Goal: Task Accomplishment & Management: Use online tool/utility

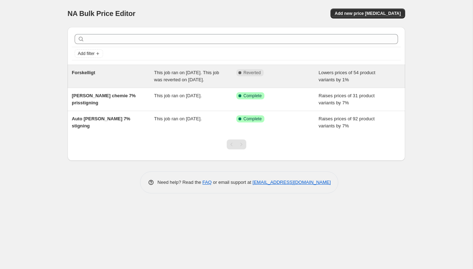
click at [94, 75] on span "Forskelligt" at bounding box center [83, 72] width 23 height 5
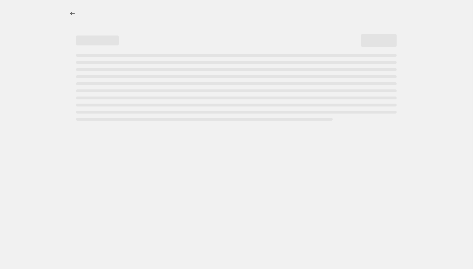
select select "percentage"
select select "collection"
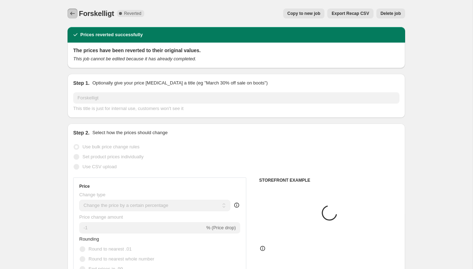
click at [73, 16] on icon "Price change jobs" at bounding box center [72, 13] width 7 height 7
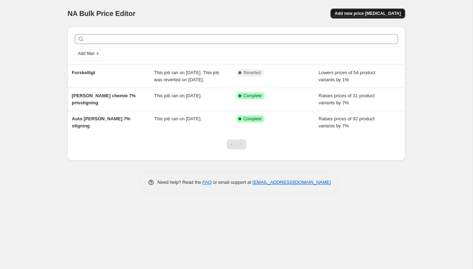
click at [359, 15] on span "Add new price change job" at bounding box center [367, 14] width 66 height 6
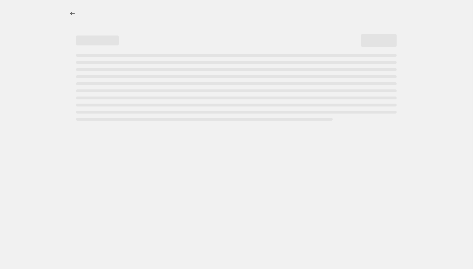
select select "percentage"
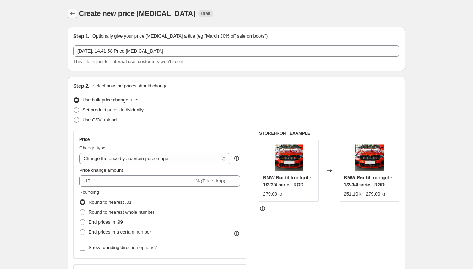
click at [72, 16] on icon "Price change jobs" at bounding box center [72, 13] width 7 height 7
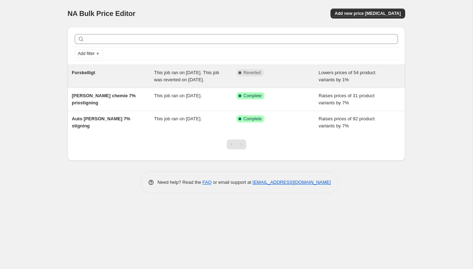
click at [108, 73] on div "Forskelligt" at bounding box center [113, 76] width 82 height 14
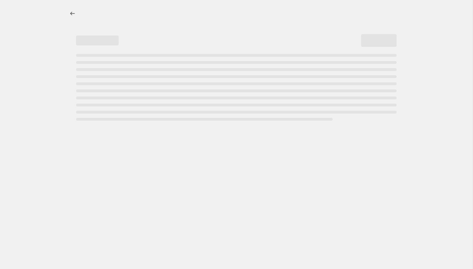
select select "percentage"
select select "collection"
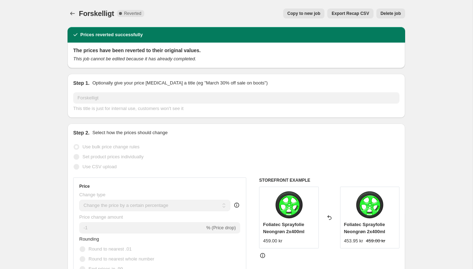
click at [295, 13] on span "Copy to new job" at bounding box center [303, 14] width 33 height 6
select select "percentage"
select select "collection"
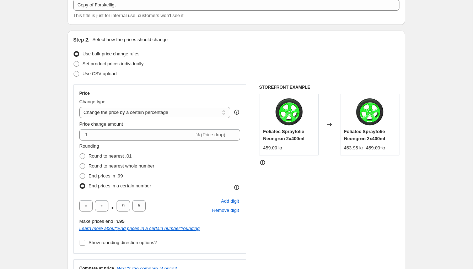
scroll to position [50, 0]
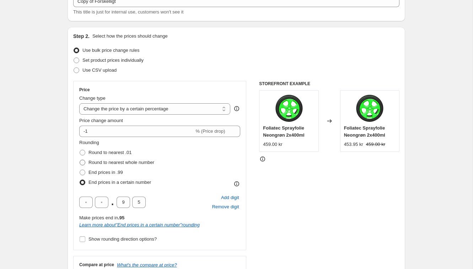
click at [123, 162] on span "Round to nearest whole number" at bounding box center [121, 162] width 66 height 5
click at [80, 160] on input "Round to nearest whole number" at bounding box center [80, 160] width 0 height 0
radio input "true"
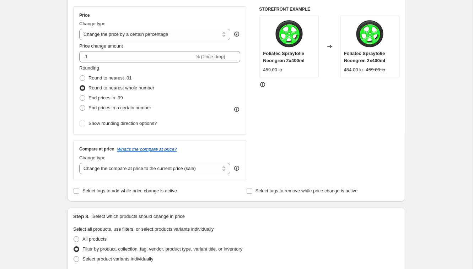
scroll to position [130, 0]
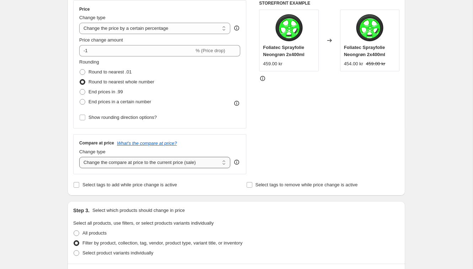
click at [159, 164] on select "Change the compare at price to the current price (sale) Change the compare at p…" at bounding box center [154, 162] width 151 height 11
select select "remove"
click at [79, 157] on select "Change the compare at price to the current price (sale) Change the compare at p…" at bounding box center [154, 162] width 151 height 11
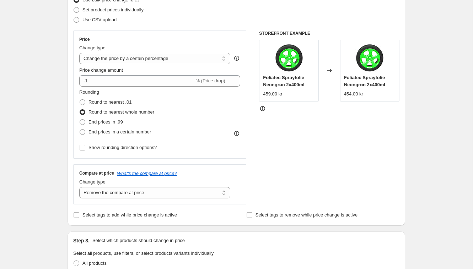
scroll to position [98, 0]
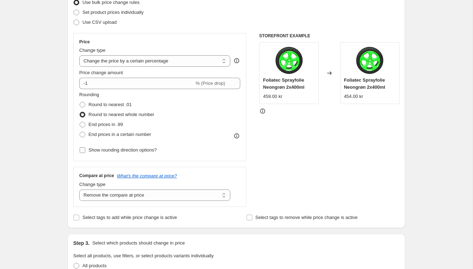
click at [156, 148] on span "Show rounding direction options?" at bounding box center [122, 149] width 68 height 5
click at [85, 148] on input "Show rounding direction options?" at bounding box center [83, 150] width 6 height 6
checkbox input "true"
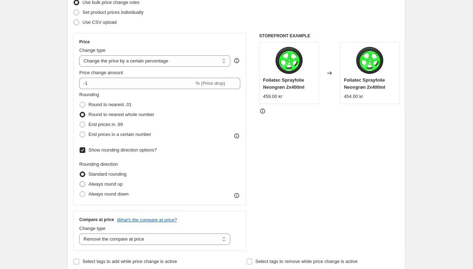
click at [119, 185] on span "Always round up" at bounding box center [105, 183] width 34 height 5
click at [80, 182] on input "Always round up" at bounding box center [80, 181] width 0 height 0
radio input "true"
click at [118, 194] on span "Always round down" at bounding box center [108, 193] width 40 height 5
click at [80, 192] on input "Always round down" at bounding box center [80, 191] width 0 height 0
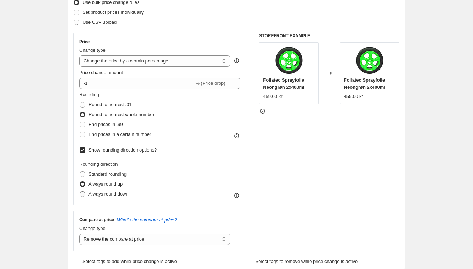
radio input "true"
click at [119, 183] on span "Always round up" at bounding box center [105, 183] width 34 height 5
click at [80, 182] on input "Always round up" at bounding box center [80, 181] width 0 height 0
radio input "true"
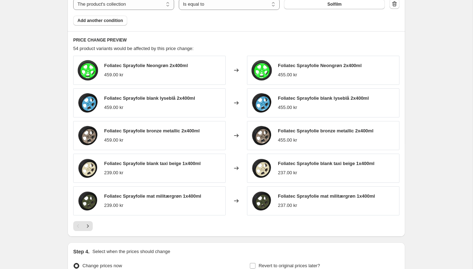
scroll to position [506, 0]
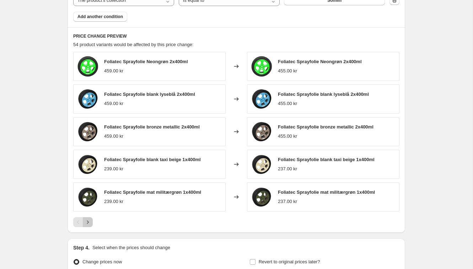
click at [91, 224] on icon "Next" at bounding box center [87, 222] width 7 height 7
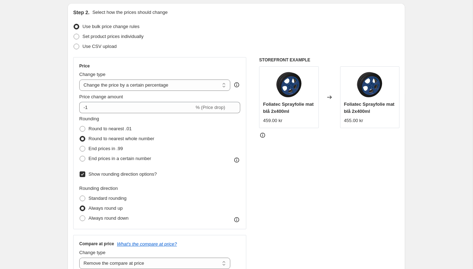
scroll to position [79, 0]
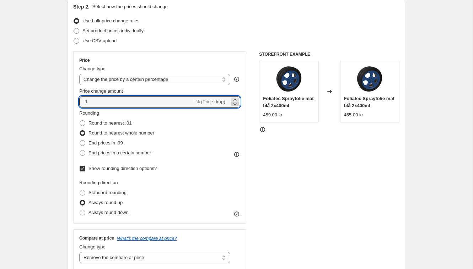
click at [235, 106] on icon at bounding box center [234, 103] width 7 height 7
type input "-2"
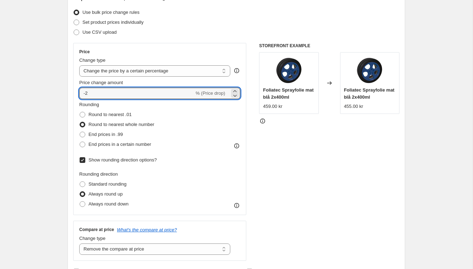
scroll to position [89, 0]
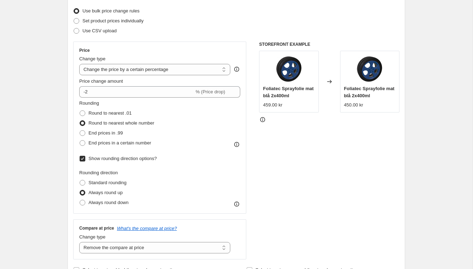
click at [246, 104] on div "Price Change type Change the price to a certain amount Change the price by a ce…" at bounding box center [236, 151] width 326 height 218
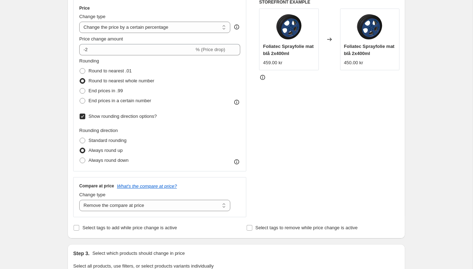
scroll to position [109, 0]
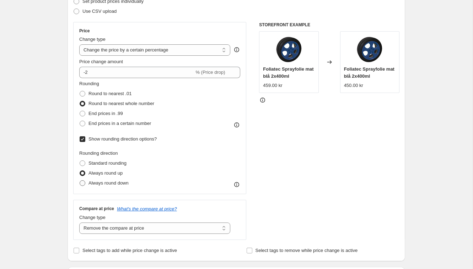
click at [119, 185] on span "Always round down" at bounding box center [108, 182] width 40 height 5
click at [80, 181] on input "Always round down" at bounding box center [80, 180] width 0 height 0
radio input "true"
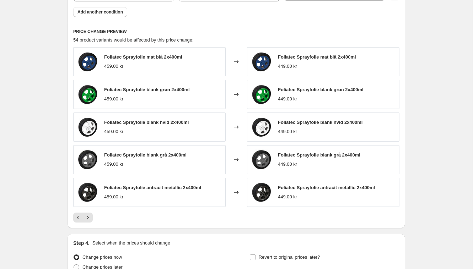
scroll to position [511, 0]
click at [88, 218] on icon "Next" at bounding box center [87, 217] width 7 height 7
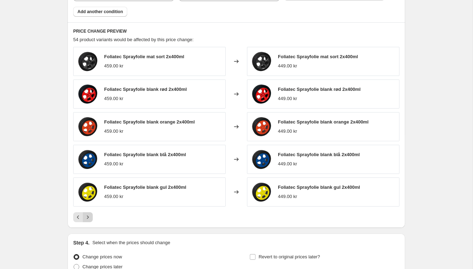
click at [89, 216] on icon "Next" at bounding box center [87, 217] width 7 height 7
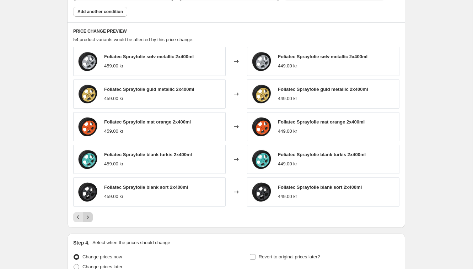
click at [89, 216] on icon "Next" at bounding box center [87, 217] width 7 height 7
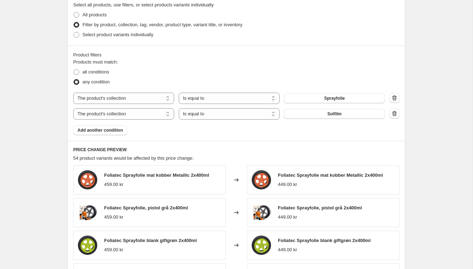
scroll to position [394, 0]
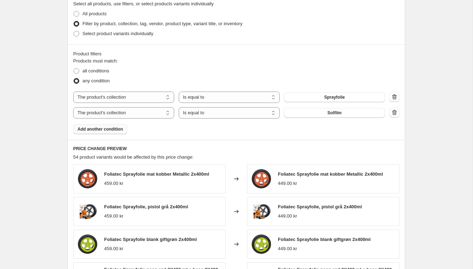
click at [122, 130] on span "Add another condition" at bounding box center [99, 129] width 45 height 6
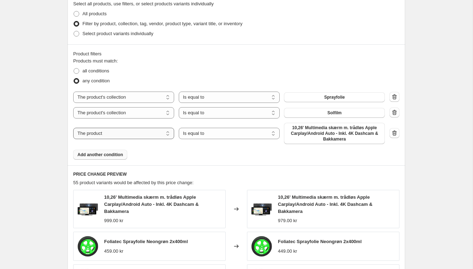
click at [152, 134] on select "The product The product's collection The product's tag The product's vendor The…" at bounding box center [123, 133] width 101 height 11
select select "collection"
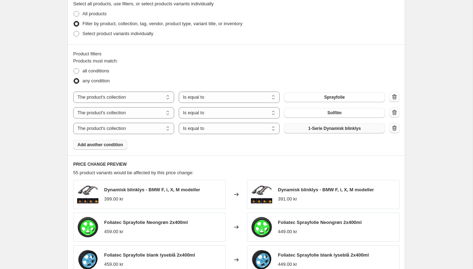
click at [324, 131] on button "1-Serie Dynamisk blinklys" at bounding box center [334, 129] width 101 height 10
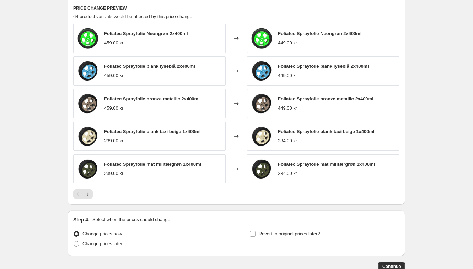
scroll to position [543, 0]
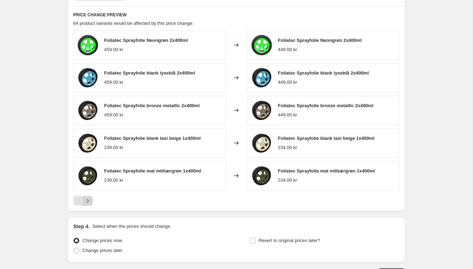
click at [86, 198] on icon "Next" at bounding box center [87, 200] width 7 height 7
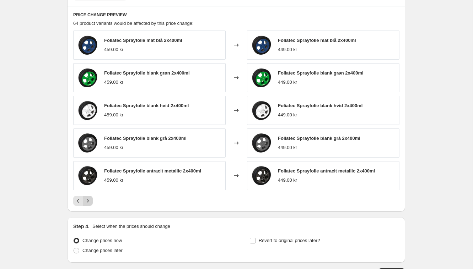
click at [87, 202] on icon "Next" at bounding box center [87, 200] width 7 height 7
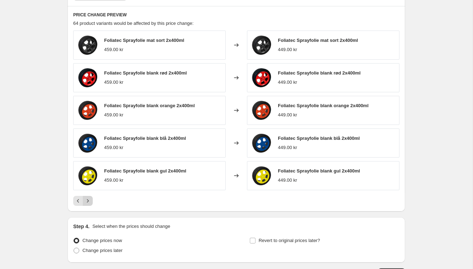
click at [88, 202] on icon "Next" at bounding box center [87, 200] width 7 height 7
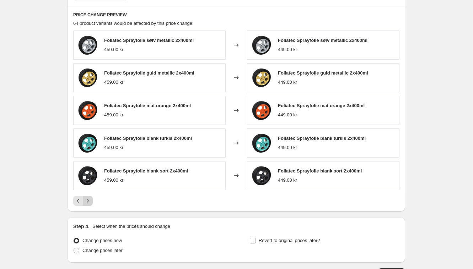
click at [88, 202] on icon "Next" at bounding box center [87, 200] width 7 height 7
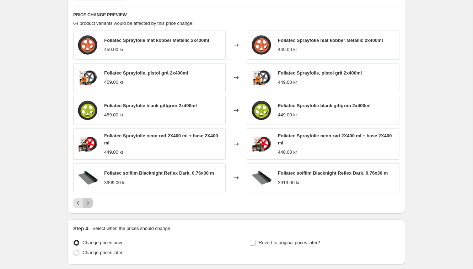
click at [90, 204] on icon "Next" at bounding box center [87, 203] width 7 height 7
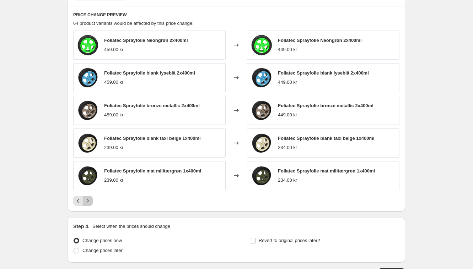
click at [90, 203] on icon "Next" at bounding box center [87, 200] width 7 height 7
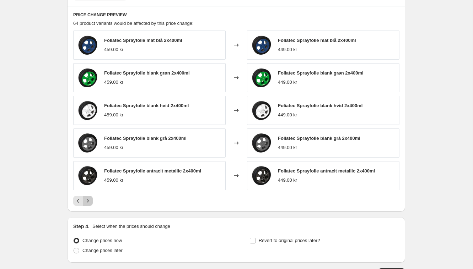
click at [90, 201] on icon "Next" at bounding box center [87, 200] width 7 height 7
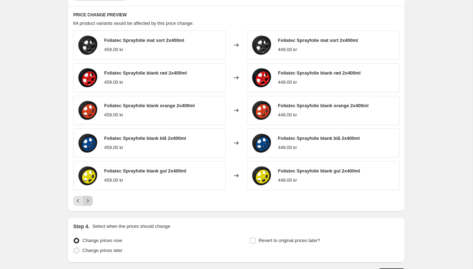
click at [90, 201] on icon "Next" at bounding box center [87, 200] width 7 height 7
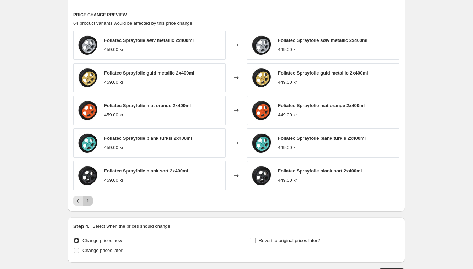
click at [90, 201] on icon "Next" at bounding box center [87, 200] width 7 height 7
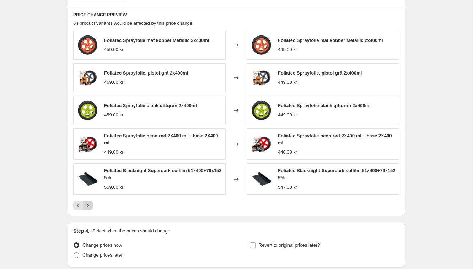
click at [88, 203] on icon "Next" at bounding box center [87, 205] width 7 height 7
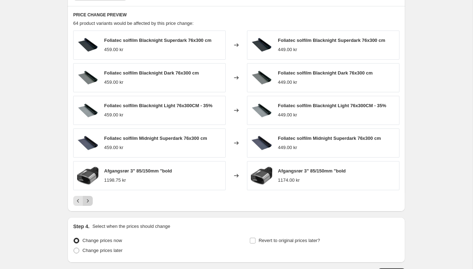
click at [88, 203] on icon "Next" at bounding box center [87, 200] width 7 height 7
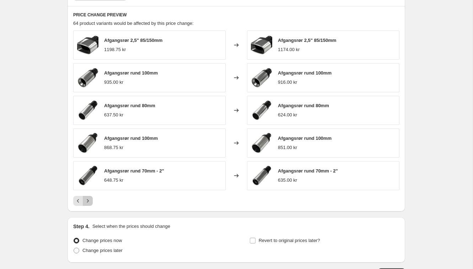
click at [88, 203] on icon "Next" at bounding box center [87, 200] width 7 height 7
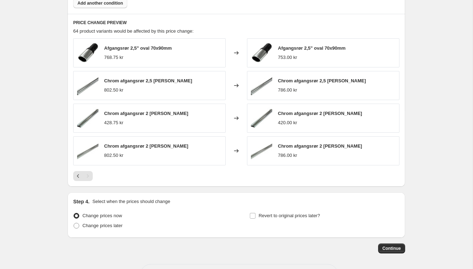
scroll to position [562, 0]
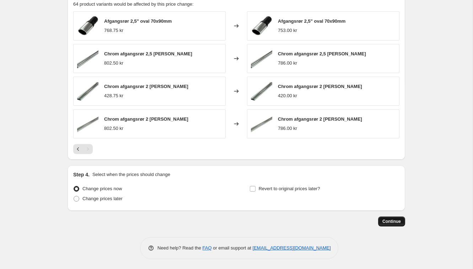
click at [382, 221] on span "Continue" at bounding box center [391, 222] width 18 height 6
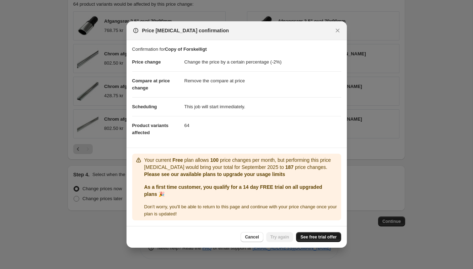
click at [304, 238] on span "See free trial offer" at bounding box center [318, 237] width 36 height 6
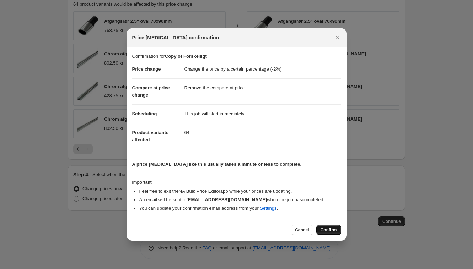
click at [325, 229] on span "Confirm" at bounding box center [328, 230] width 16 height 6
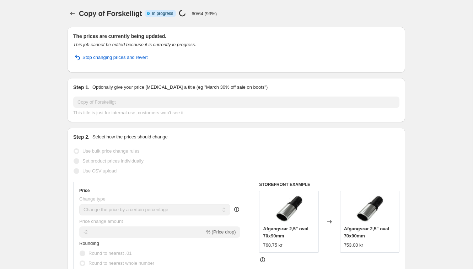
select select "percentage"
select select "remove"
select select "collection"
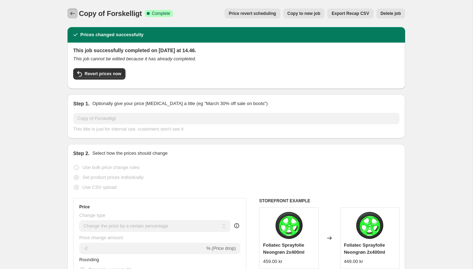
click at [72, 13] on icon "Price change jobs" at bounding box center [72, 14] width 5 height 4
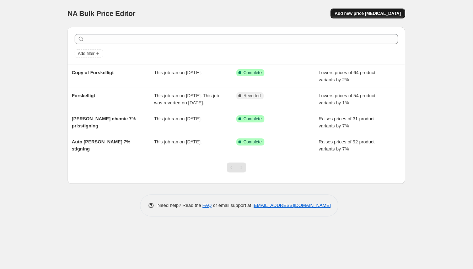
click at [348, 12] on span "Add new price change job" at bounding box center [367, 14] width 66 height 6
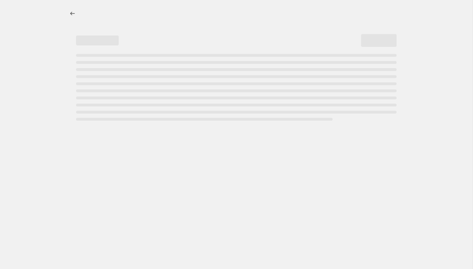
select select "percentage"
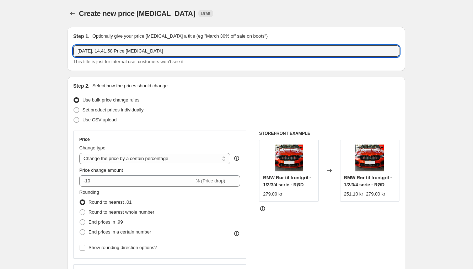
drag, startPoint x: 177, startPoint y: 51, endPoint x: 22, endPoint y: 38, distance: 156.0
type input "p-skiver"
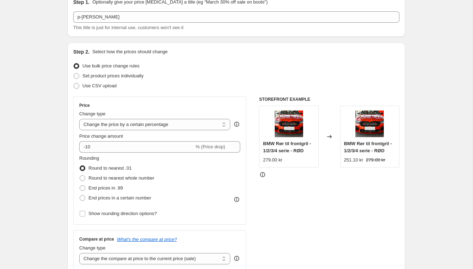
scroll to position [36, 0]
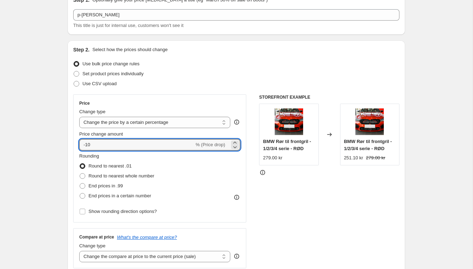
drag, startPoint x: 107, startPoint y: 147, endPoint x: 63, endPoint y: 147, distance: 44.0
type input "-3"
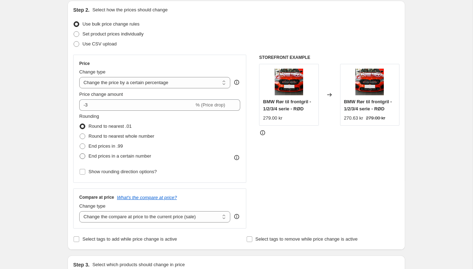
scroll to position [77, 0]
click at [117, 138] on span "Round to nearest whole number" at bounding box center [121, 135] width 66 height 5
click at [80, 133] on input "Round to nearest whole number" at bounding box center [80, 133] width 0 height 0
radio input "true"
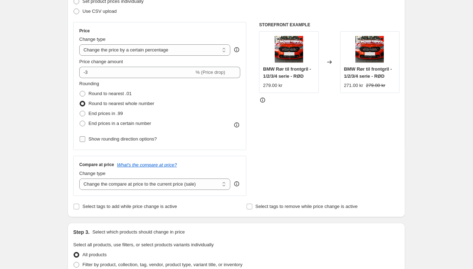
scroll to position [110, 0]
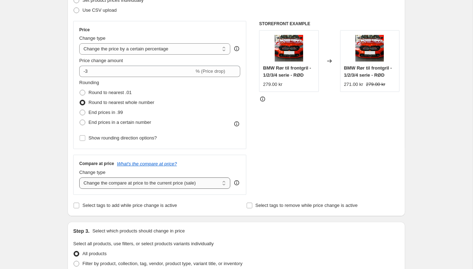
click at [121, 181] on select "Change the compare at price to the current price (sale) Change the compare at p…" at bounding box center [154, 183] width 151 height 11
select select "remove"
click at [79, 178] on select "Change the compare at price to the current price (sale) Change the compare at p…" at bounding box center [154, 183] width 151 height 11
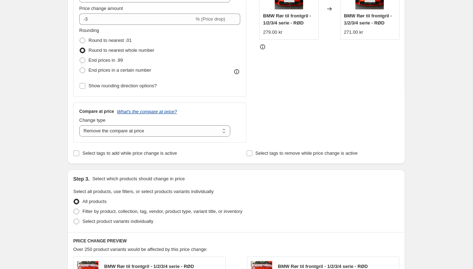
scroll to position [224, 0]
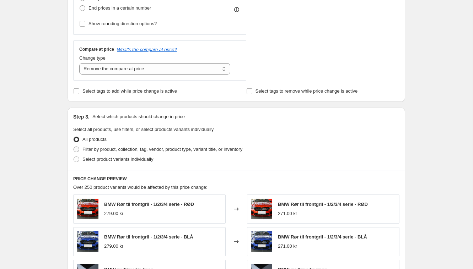
click at [128, 150] on span "Filter by product, collection, tag, vendor, product type, variant title, or inv…" at bounding box center [162, 149] width 160 height 5
click at [74, 147] on input "Filter by product, collection, tag, vendor, product type, variant title, or inv…" at bounding box center [74, 147] width 0 height 0
radio input "true"
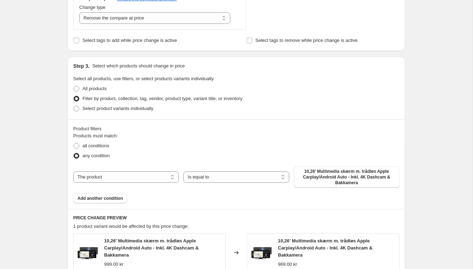
scroll to position [276, 0]
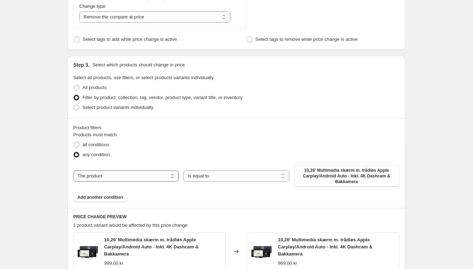
click at [168, 174] on select "The product The product's collection The product's tag The product's vendor The…" at bounding box center [125, 175] width 105 height 11
select select "collection"
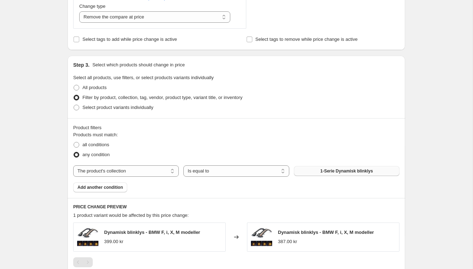
click at [318, 174] on button "1-Serie Dynamisk blinklys" at bounding box center [346, 171] width 105 height 10
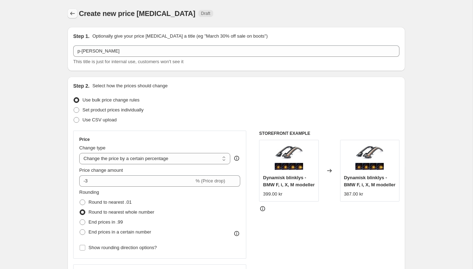
click at [70, 15] on icon "Price change jobs" at bounding box center [72, 13] width 7 height 7
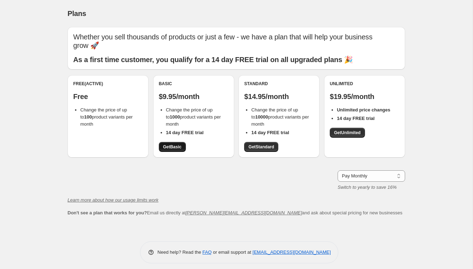
click at [176, 144] on span "Get Basic" at bounding box center [172, 147] width 18 height 6
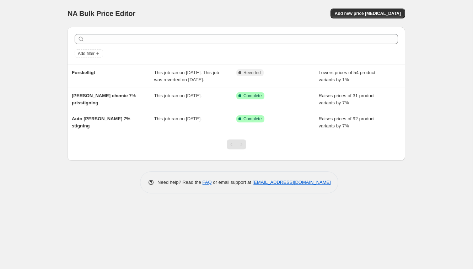
click at [42, 88] on div "NA Bulk Price Editor. This page is ready NA Bulk Price Editor Add new price [ME…" at bounding box center [236, 134] width 472 height 269
